Goal: Information Seeking & Learning: Learn about a topic

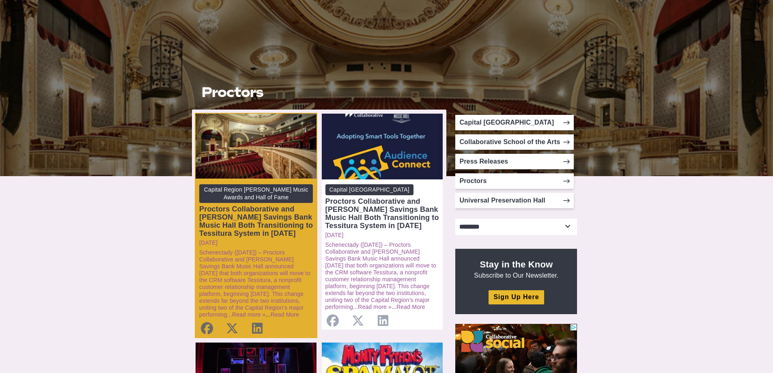
scroll to position [81, 0]
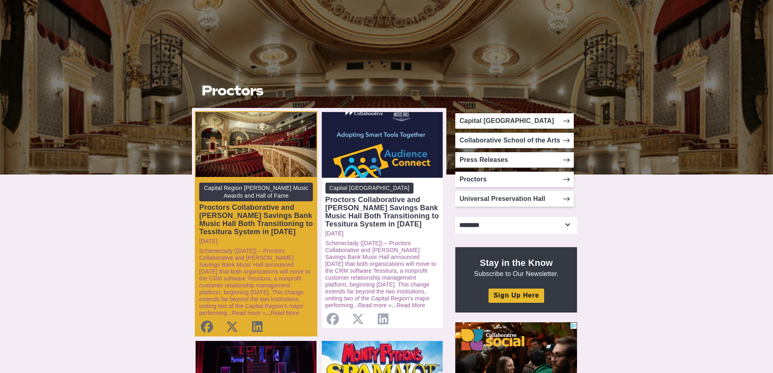
click at [269, 220] on div "Proctors Collaborative and [PERSON_NAME] Savings Bank Music Hall Both Transitio…" at bounding box center [256, 219] width 114 height 32
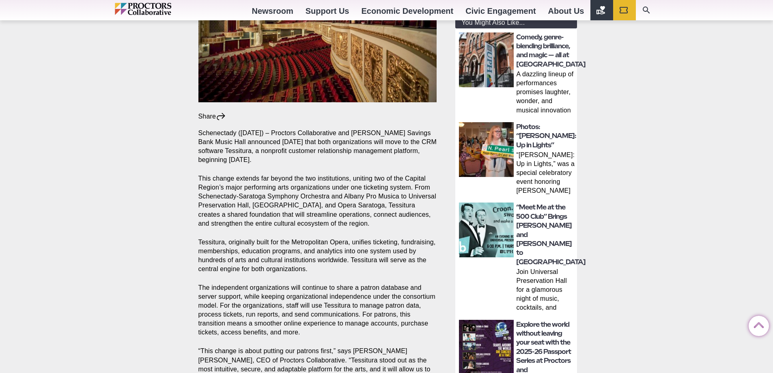
scroll to position [284, 0]
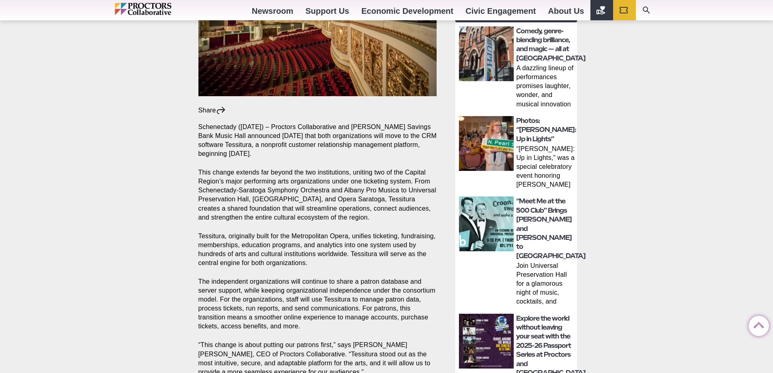
click at [316, 198] on p "This change extends far beyond the two institutions, uniting two of the Capital…" at bounding box center [317, 195] width 238 height 54
click at [322, 201] on p "This change extends far beyond the two institutions, uniting two of the Capital…" at bounding box center [317, 195] width 238 height 54
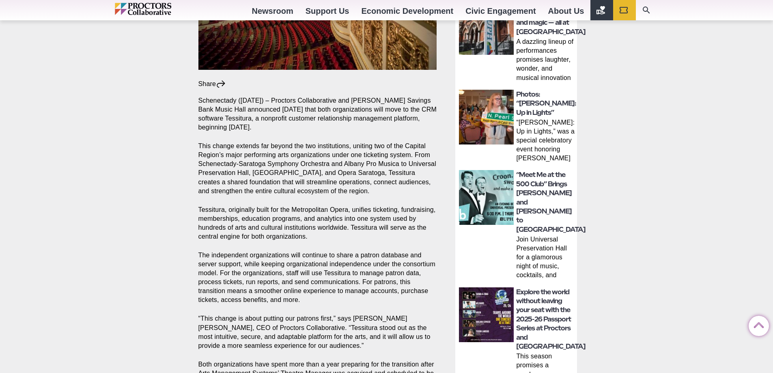
scroll to position [324, 0]
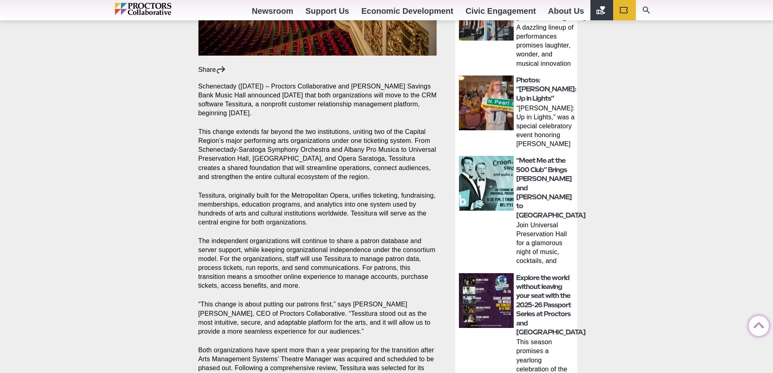
click at [328, 204] on p "Tessitura, originally built for the Metropolitan Opera, unifies ticketing, fund…" at bounding box center [317, 209] width 238 height 36
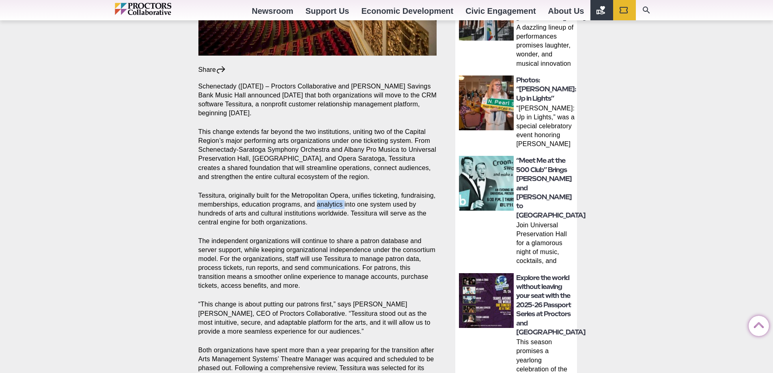
click at [328, 204] on p "Tessitura, originally built for the Metropolitan Opera, unifies ticketing, fund…" at bounding box center [317, 209] width 238 height 36
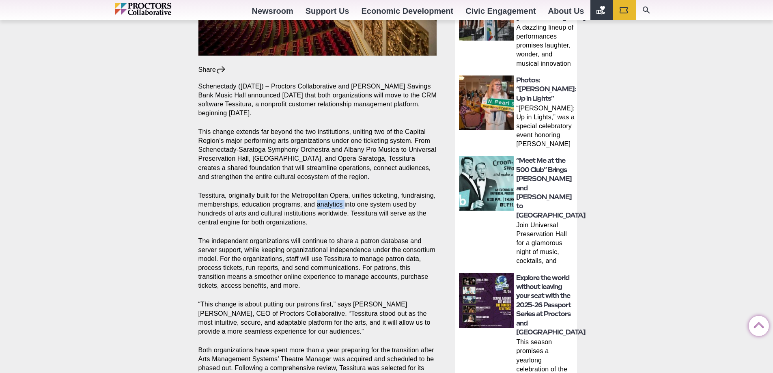
click at [328, 204] on p "Tessitura, originally built for the Metropolitan Opera, unifies ticketing, fund…" at bounding box center [317, 209] width 238 height 36
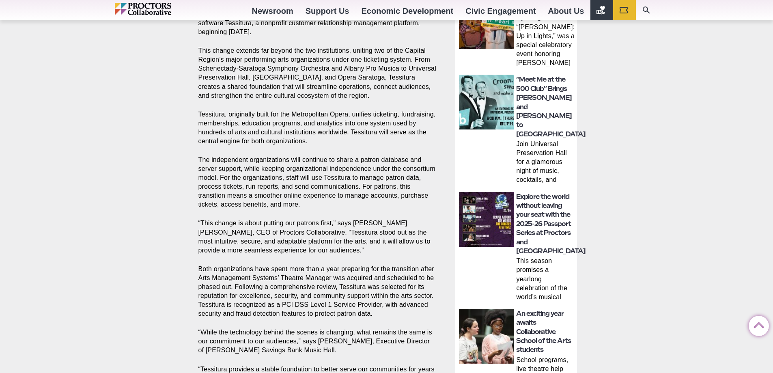
scroll to position [446, 0]
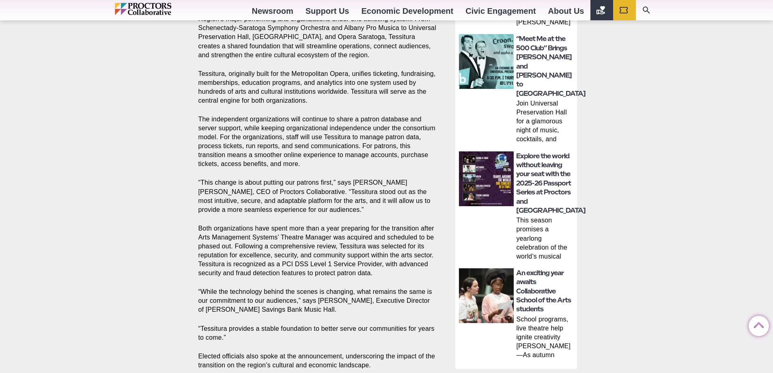
click at [326, 200] on p "“This change is about putting our patrons first,” says Philip Morris, CEO of Pr…" at bounding box center [317, 196] width 238 height 36
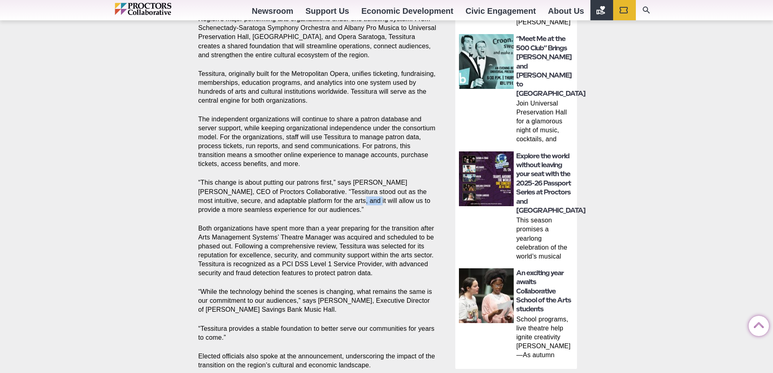
click at [326, 200] on p "“This change is about putting our patrons first,” says Philip Morris, CEO of Pr…" at bounding box center [317, 196] width 238 height 36
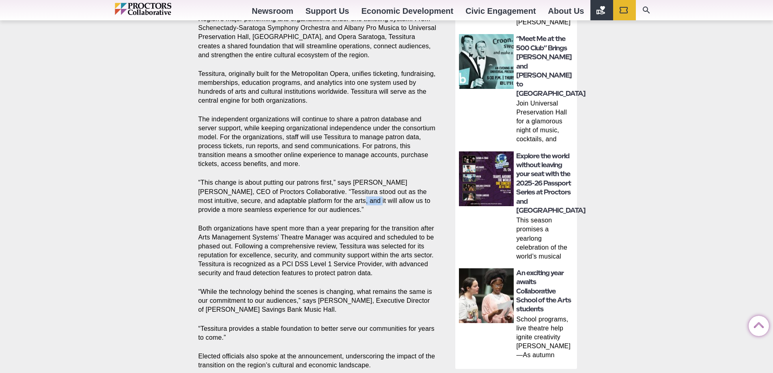
click at [326, 200] on p "“This change is about putting our patrons first,” says Philip Morris, CEO of Pr…" at bounding box center [317, 196] width 238 height 36
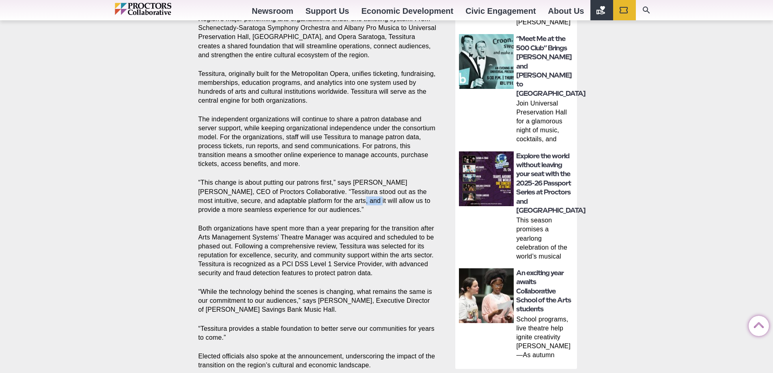
click at [326, 200] on p "“This change is about putting our patrons first,” says Philip Morris, CEO of Pr…" at bounding box center [317, 196] width 238 height 36
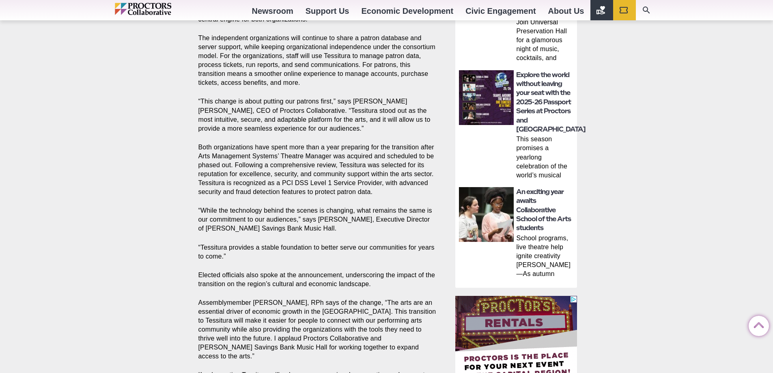
click at [326, 200] on section "Share Share on Facebook Share on Twitter/X Copy Link Schenectady (Oct. 6) – Pro…" at bounding box center [319, 211] width 255 height 700
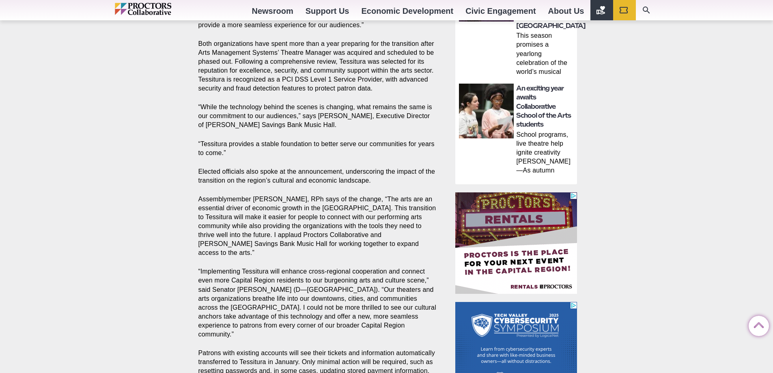
scroll to position [649, 0]
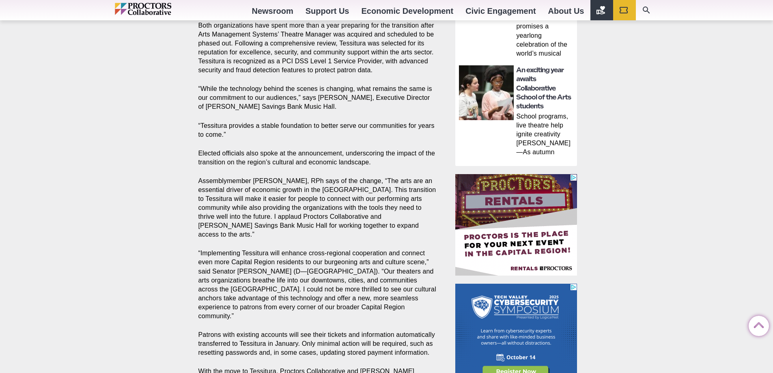
click at [326, 200] on p "Assemblymember John T. McDonald III, RPh says of the change, “The arts are an e…" at bounding box center [317, 207] width 238 height 63
click at [331, 199] on p "Assemblymember John T. McDonald III, RPh says of the change, “The arts are an e…" at bounding box center [317, 207] width 238 height 63
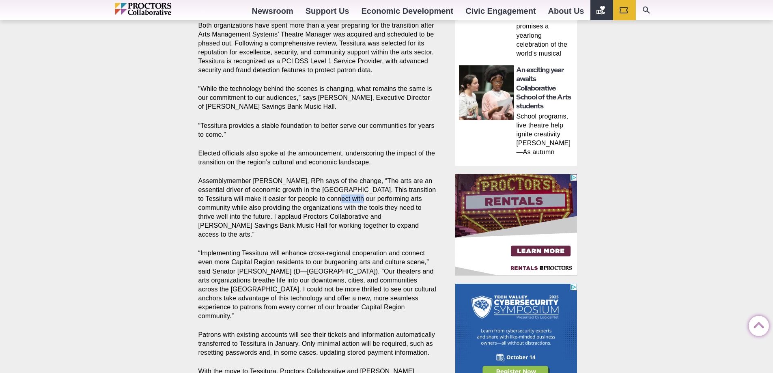
click at [331, 199] on p "Assemblymember John T. McDonald III, RPh says of the change, “The arts are an e…" at bounding box center [317, 207] width 238 height 63
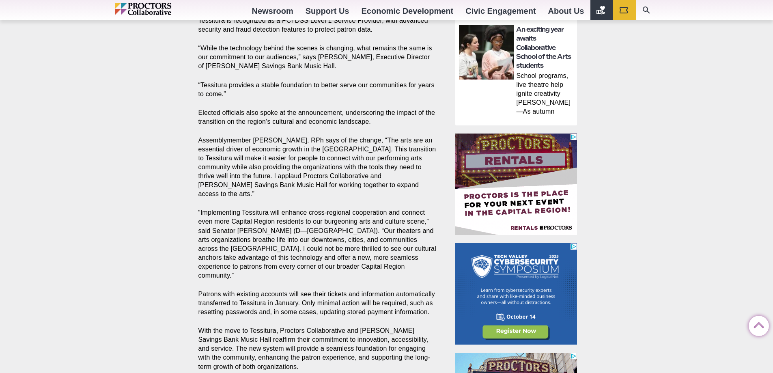
click at [331, 208] on p "“Implementing Tessitura will enhance cross-regional cooperation and connect eve…" at bounding box center [317, 244] width 238 height 72
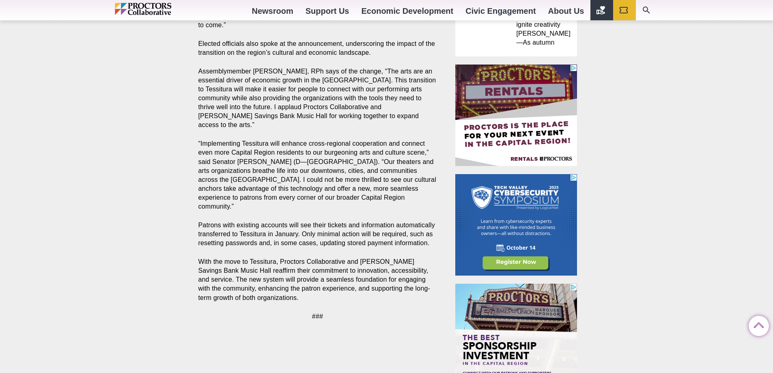
scroll to position [771, 0]
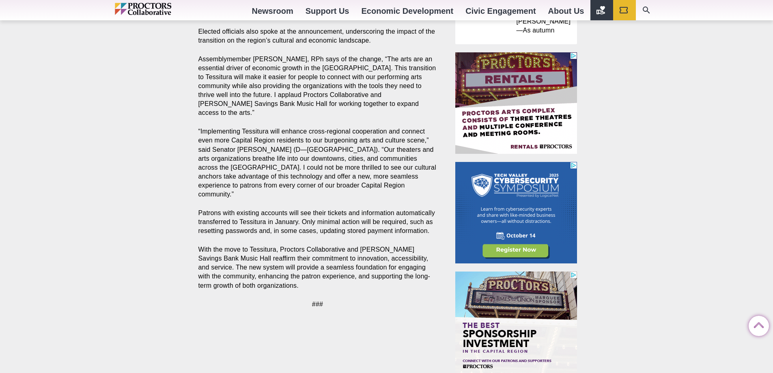
click at [334, 208] on p "Patrons with existing accounts will see their tickets and information automatic…" at bounding box center [317, 221] width 238 height 27
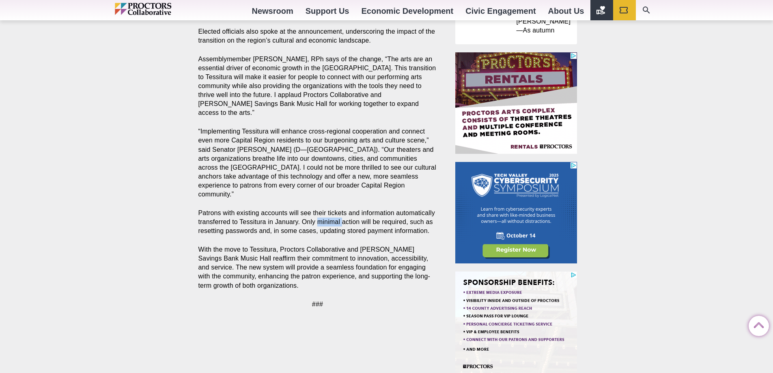
click at [334, 208] on p "Patrons with existing accounts will see their tickets and information automatic…" at bounding box center [317, 221] width 238 height 27
click at [329, 208] on p "Patrons with existing accounts will see their tickets and information automatic…" at bounding box center [317, 221] width 238 height 27
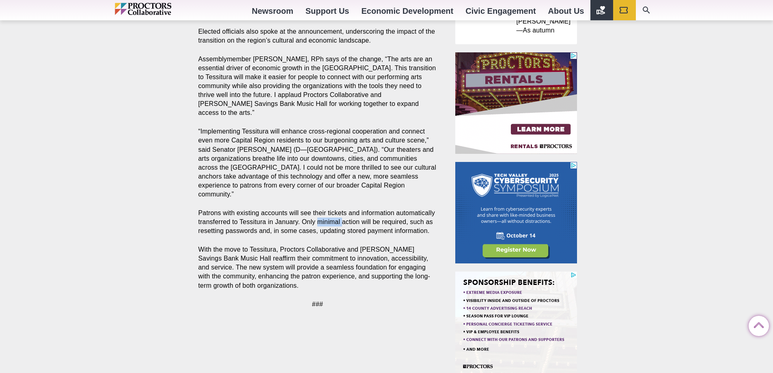
click at [329, 208] on p "Patrons with existing accounts will see their tickets and information automatic…" at bounding box center [317, 221] width 238 height 27
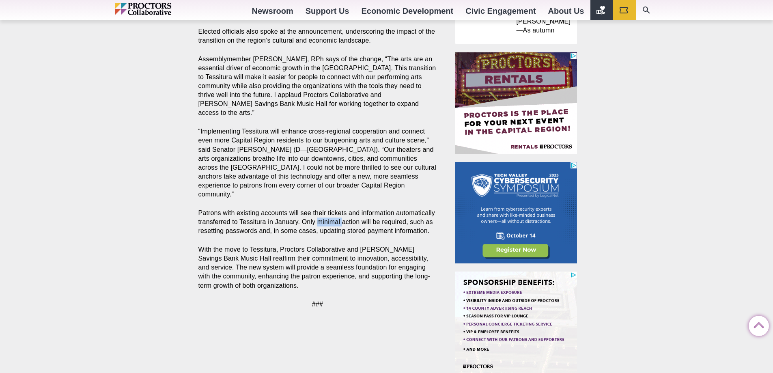
click at [329, 208] on p "Patrons with existing accounts will see their tickets and information automatic…" at bounding box center [317, 221] width 238 height 27
